Goal: Task Accomplishment & Management: Manage account settings

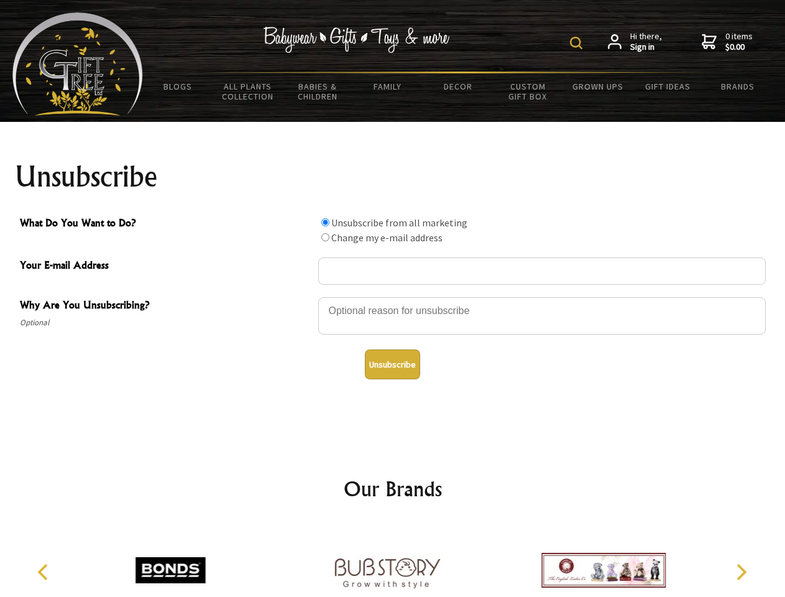
click at [578, 43] on img at bounding box center [576, 43] width 12 height 12
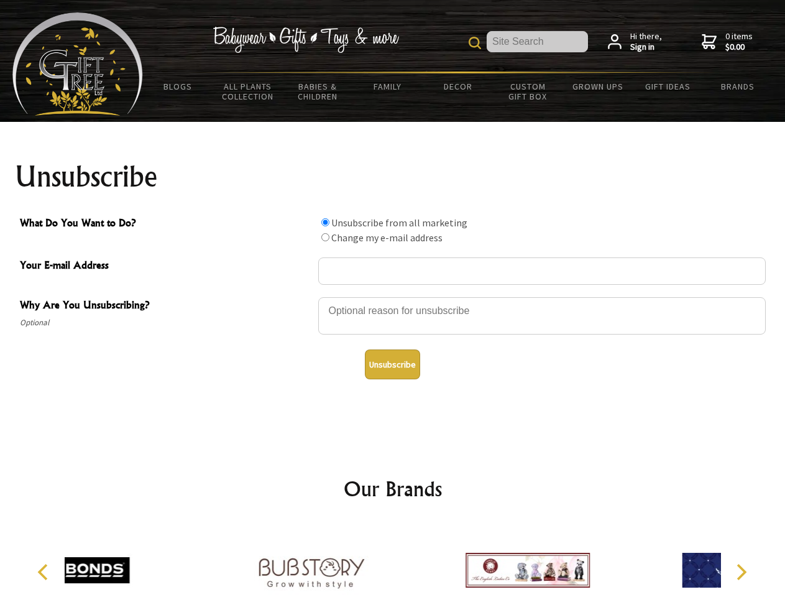
click at [393, 296] on div at bounding box center [541, 317] width 447 height 43
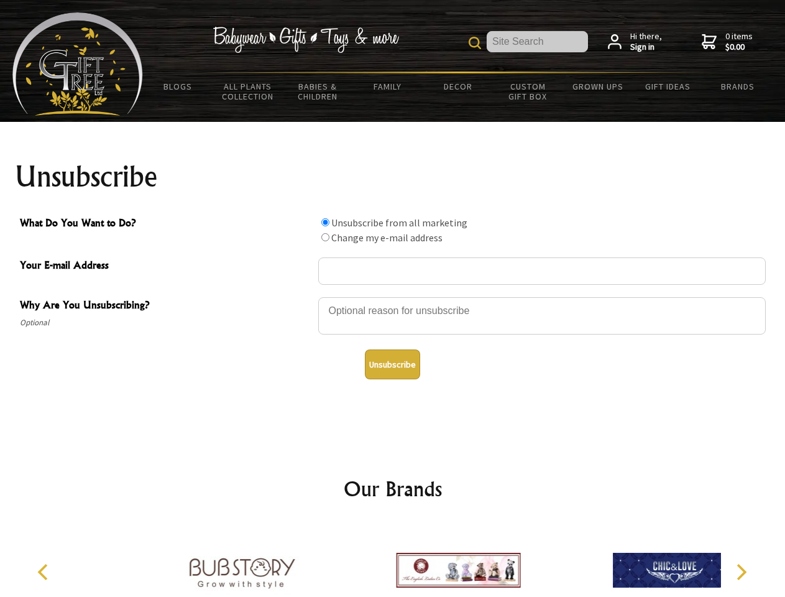
click at [325, 222] on input "What Do You Want to Do?" at bounding box center [325, 222] width 8 height 8
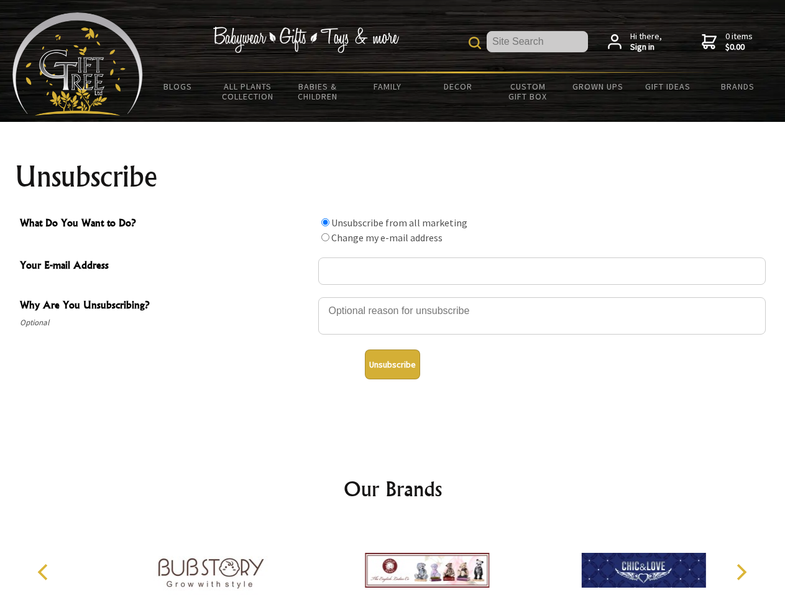
click at [325, 237] on input "What Do You Want to Do?" at bounding box center [325, 237] width 8 height 8
radio input "true"
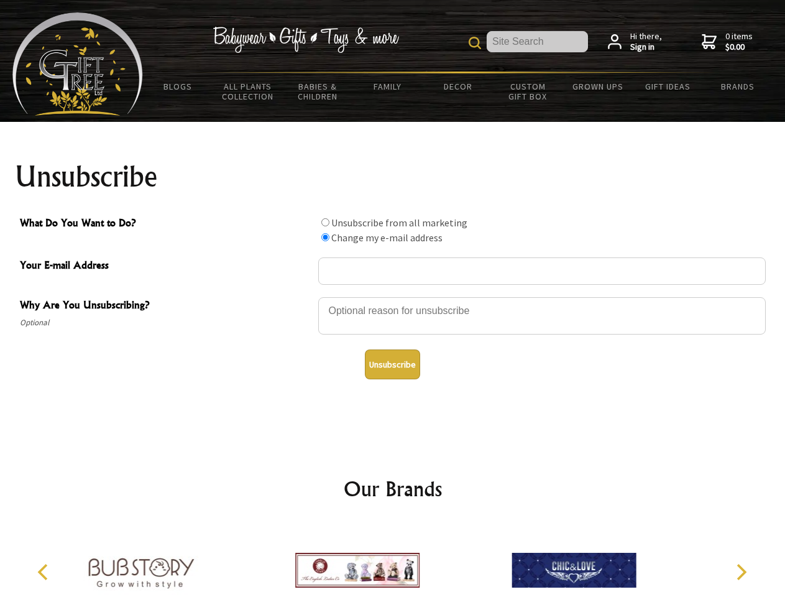
click at [392, 364] on button "Unsubscribe" at bounding box center [392, 364] width 55 height 30
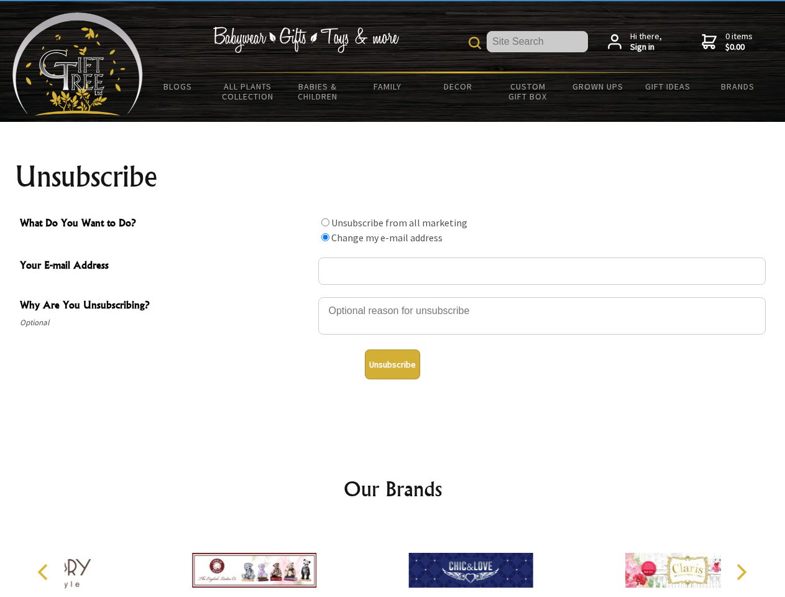
click at [393, 560] on div at bounding box center [470, 571] width 216 height 97
click at [45, 572] on icon "Previous" at bounding box center [44, 572] width 16 height 16
click at [741, 572] on icon "Next" at bounding box center [740, 572] width 16 height 16
